Goal: Information Seeking & Learning: Learn about a topic

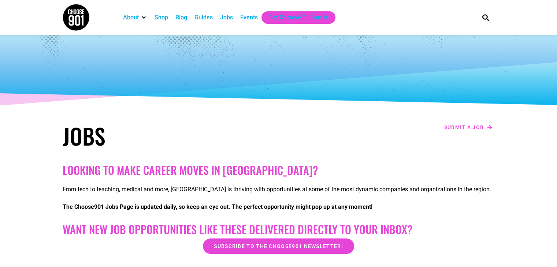
click at [516, 249] on section "Looking to make career moves in [GEOGRAPHIC_DATA]? From tech to teaching, medic…" at bounding box center [278, 263] width 557 height 206
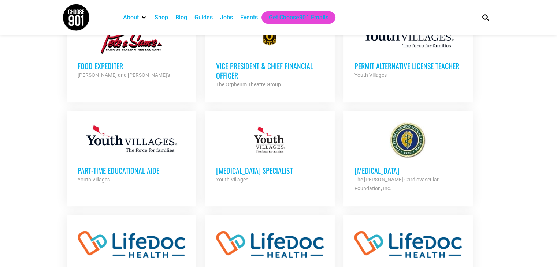
scroll to position [440, 0]
click at [511, 243] on section "Looking to make career moves in [GEOGRAPHIC_DATA]? From tech to teaching, medic…" at bounding box center [278, 183] width 557 height 926
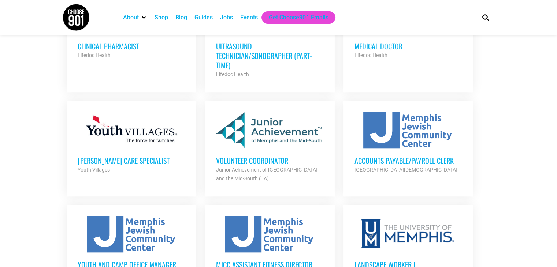
scroll to position [675, 0]
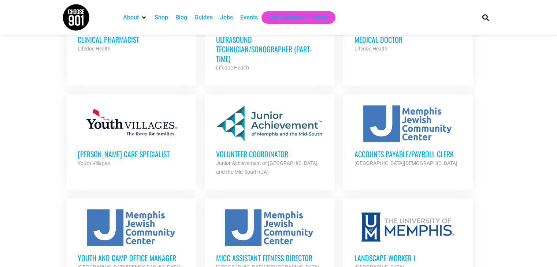
click at [268, 149] on h3 "Volunteer Coordinator" at bounding box center [270, 154] width 108 height 10
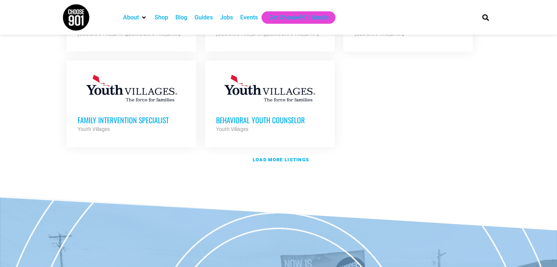
scroll to position [906, 0]
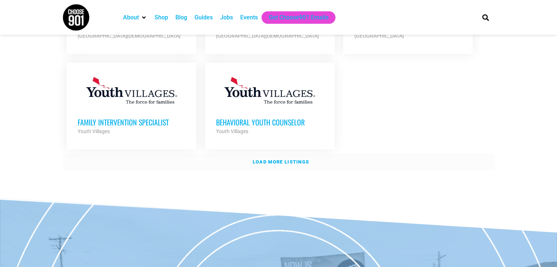
click at [287, 159] on strong "Load more listings" at bounding box center [281, 161] width 56 height 5
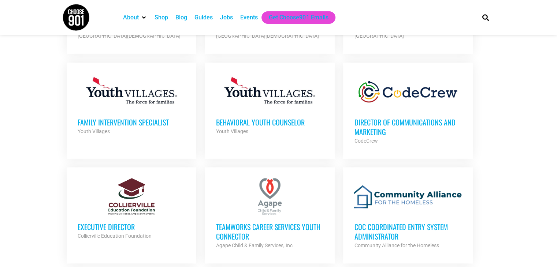
click at [512, 240] on section "Looking to make career moves in [GEOGRAPHIC_DATA]? From tech to teaching, medic…" at bounding box center [278, 92] width 557 height 1677
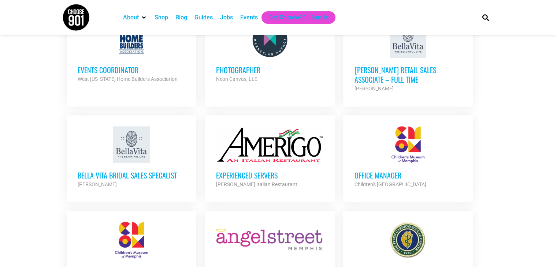
scroll to position [1301, 0]
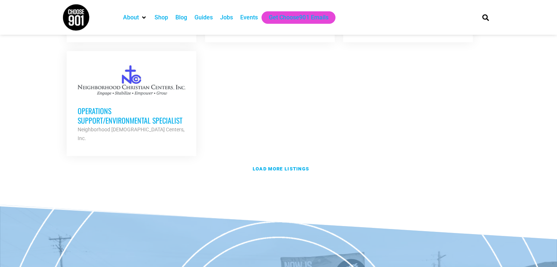
scroll to position [1596, 0]
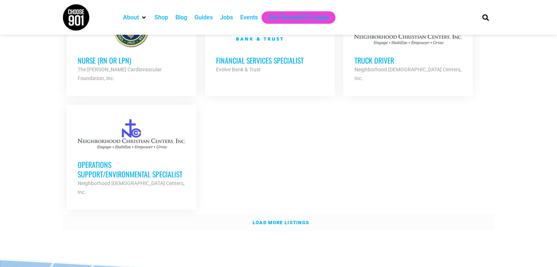
click at [286, 220] on strong "Load more listings" at bounding box center [281, 222] width 56 height 5
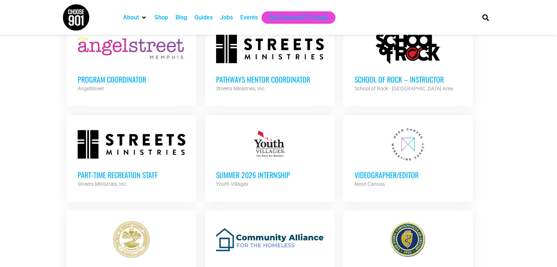
scroll to position [1890, 0]
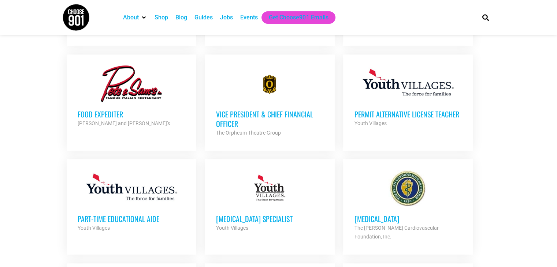
scroll to position [353, 0]
